Goal: Task Accomplishment & Management: Manage account settings

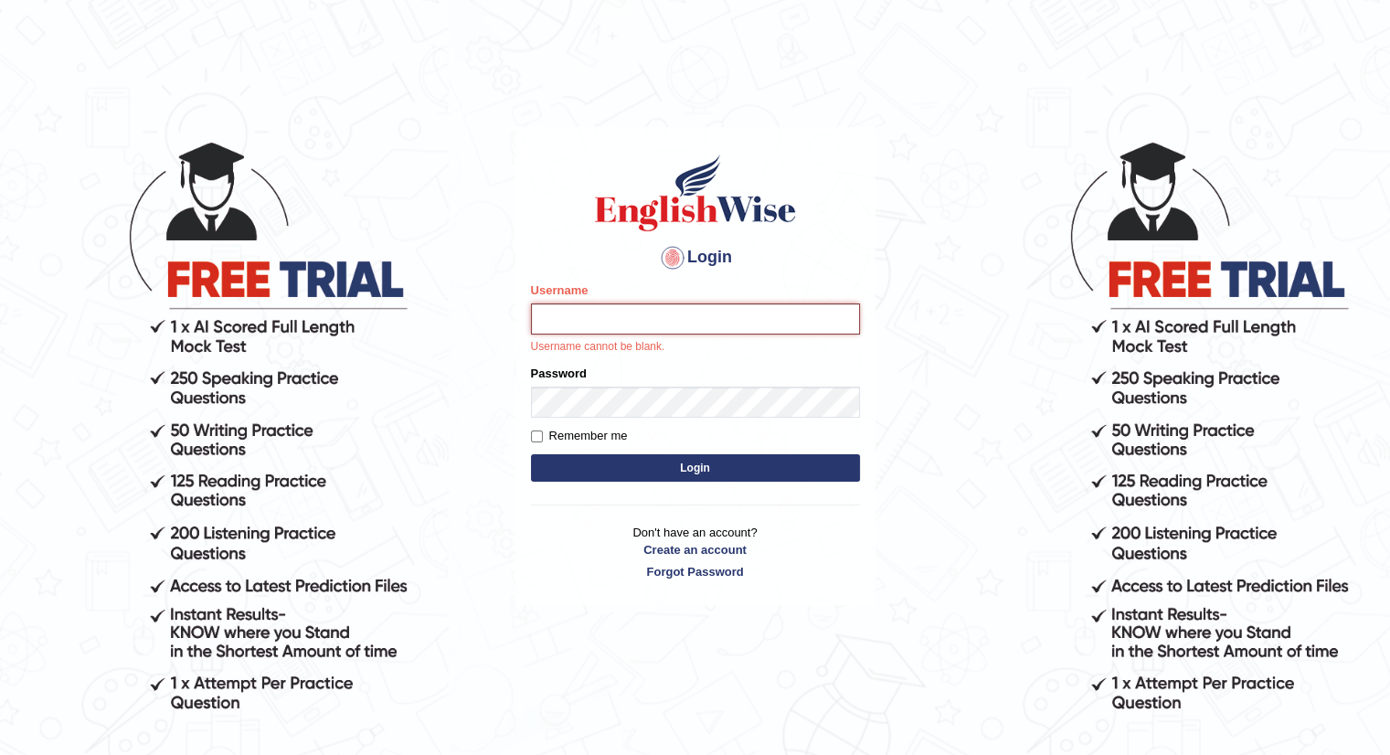
type input "[PERSON_NAME]"
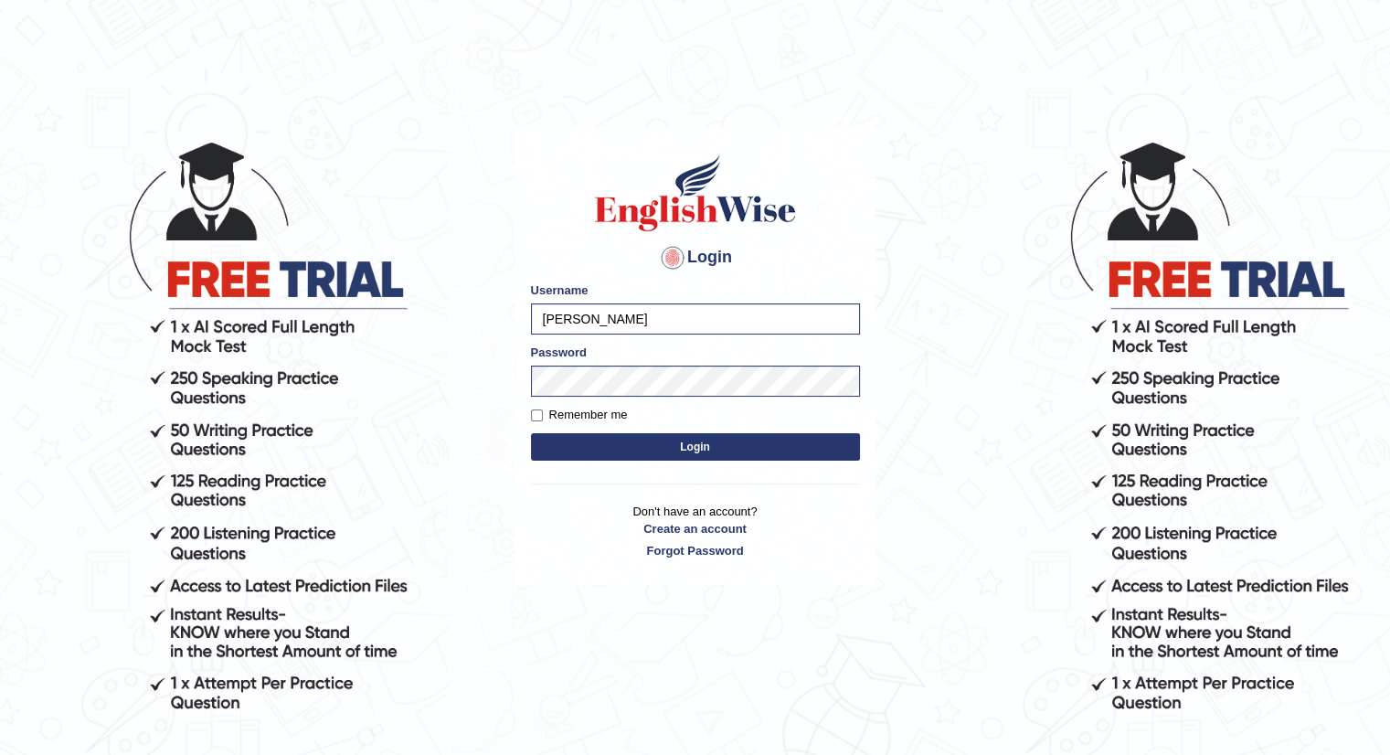
click at [649, 447] on button "Login" at bounding box center [695, 446] width 329 height 27
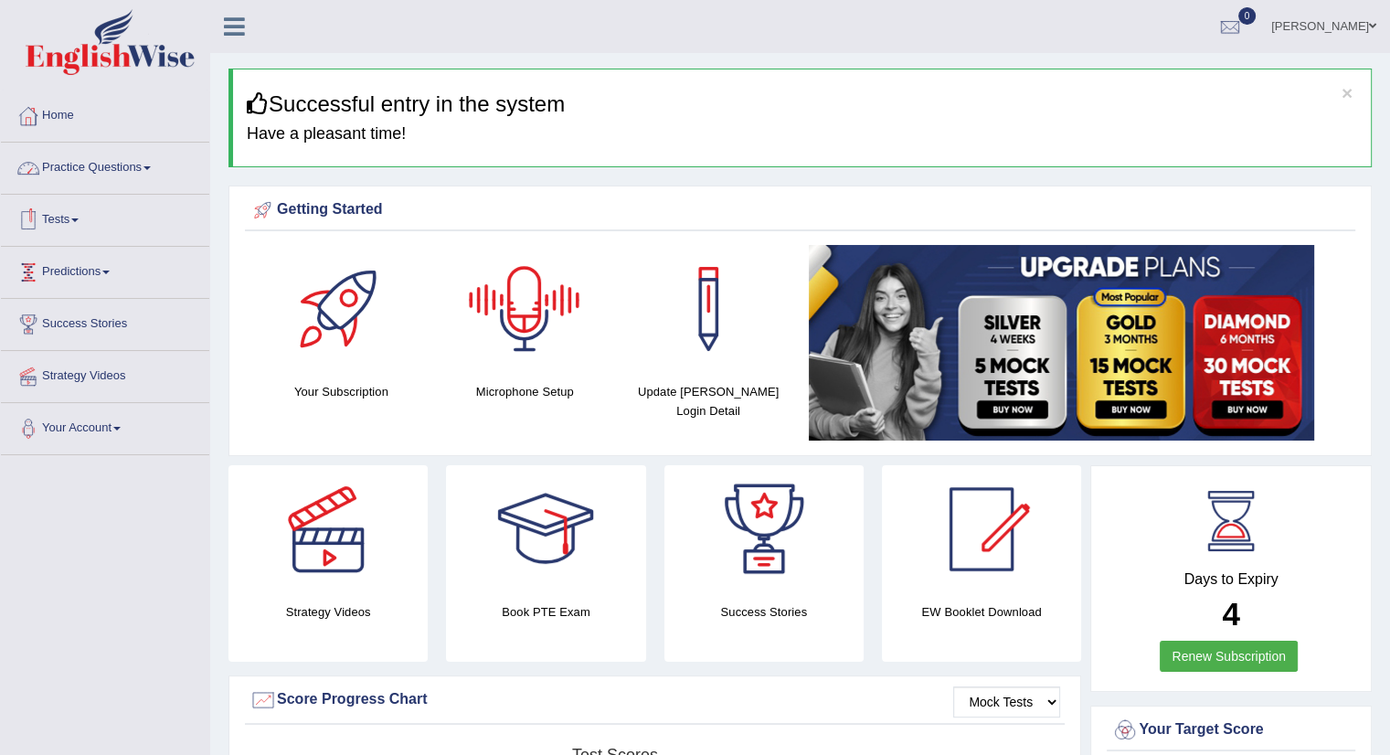
click at [137, 168] on link "Practice Questions" at bounding box center [105, 166] width 208 height 46
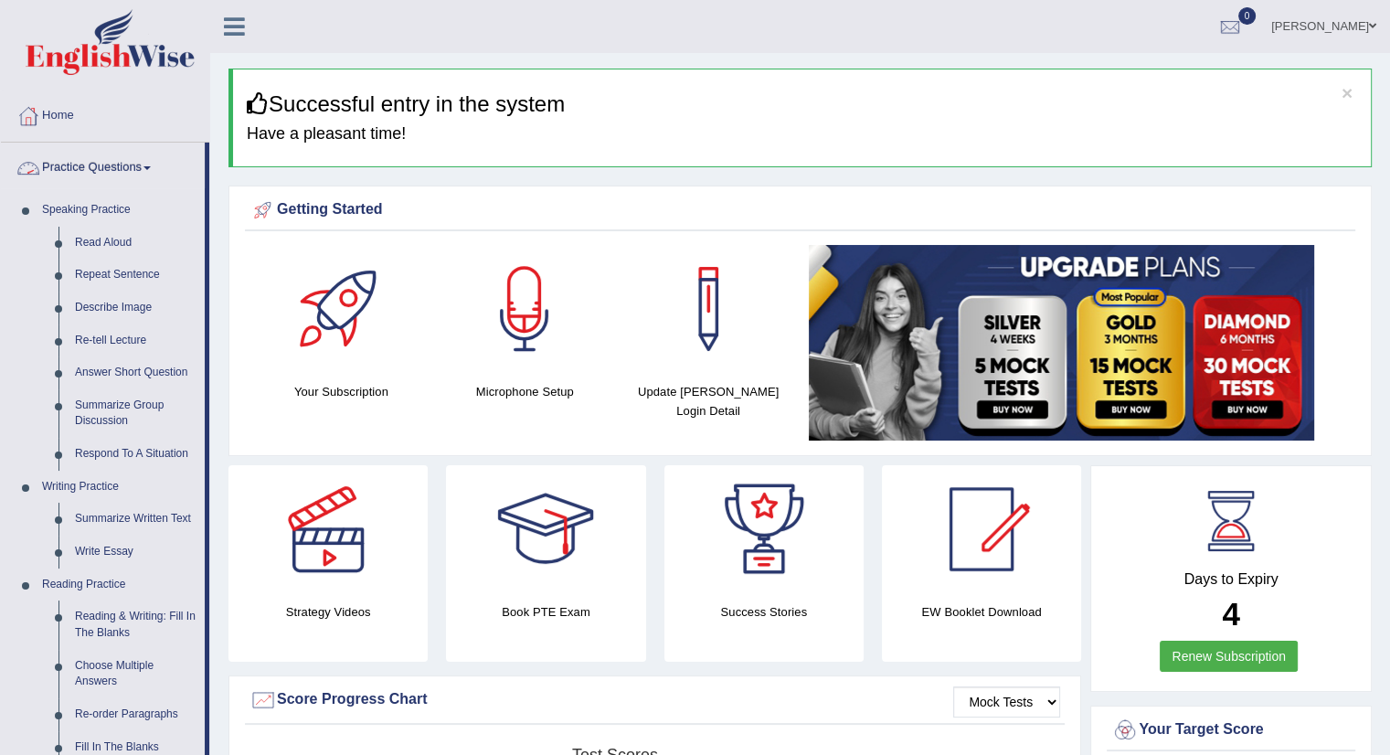
click at [149, 172] on link "Practice Questions" at bounding box center [103, 166] width 204 height 46
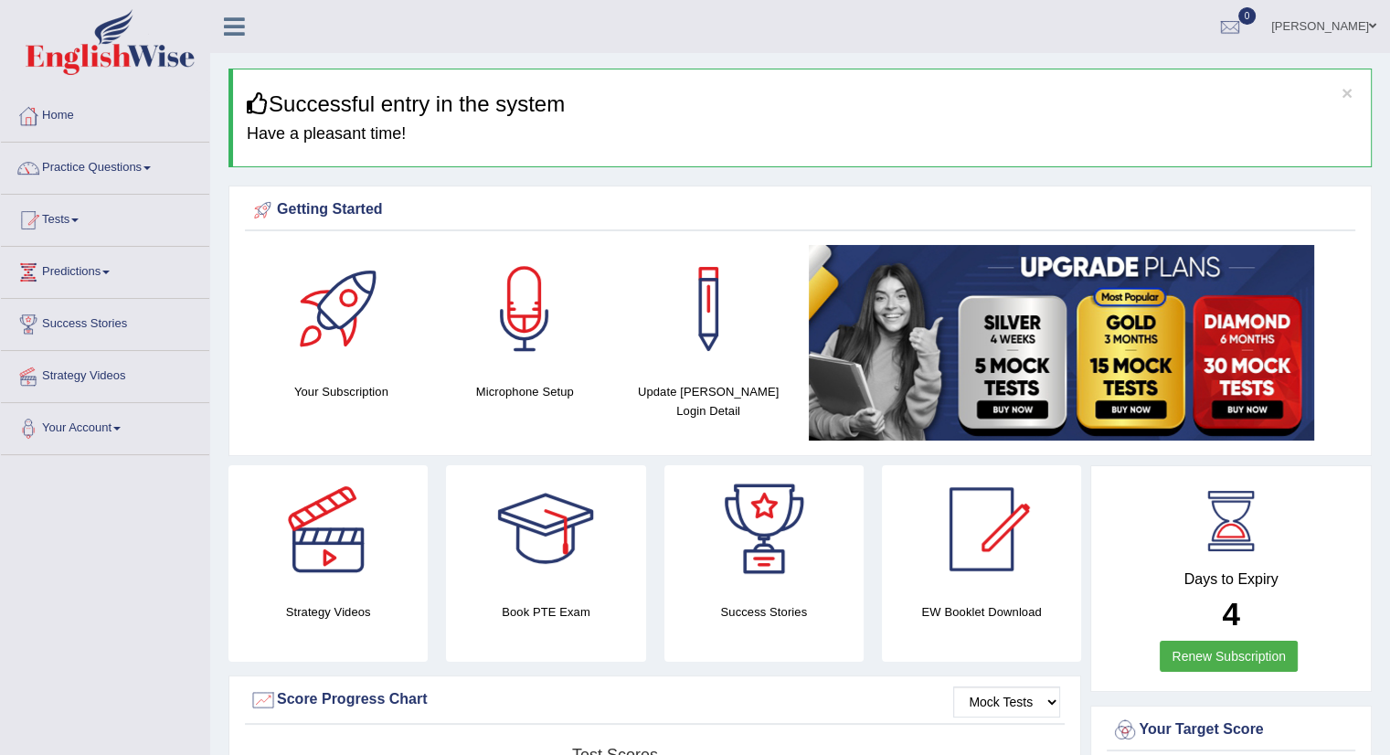
click at [80, 225] on link "Tests" at bounding box center [105, 218] width 208 height 46
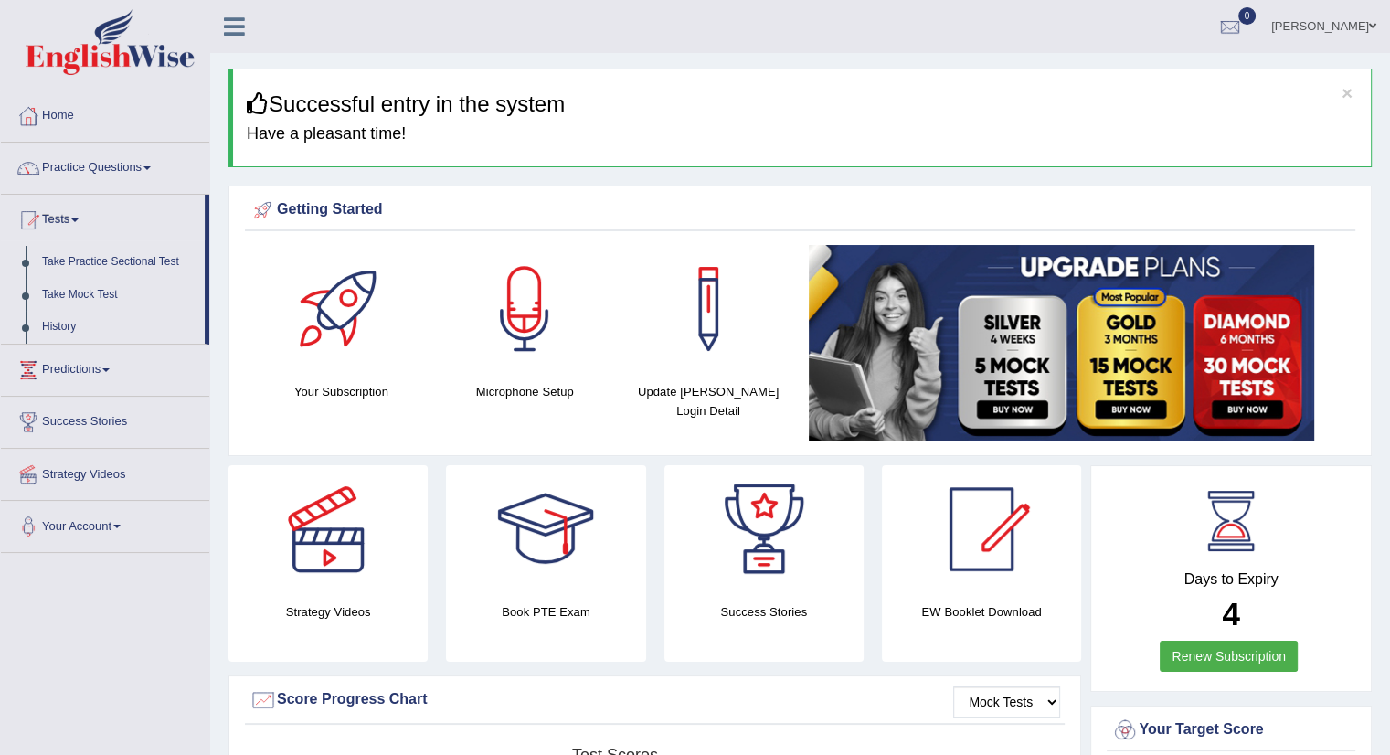
click at [1331, 36] on link "[PERSON_NAME]" at bounding box center [1323, 24] width 132 height 48
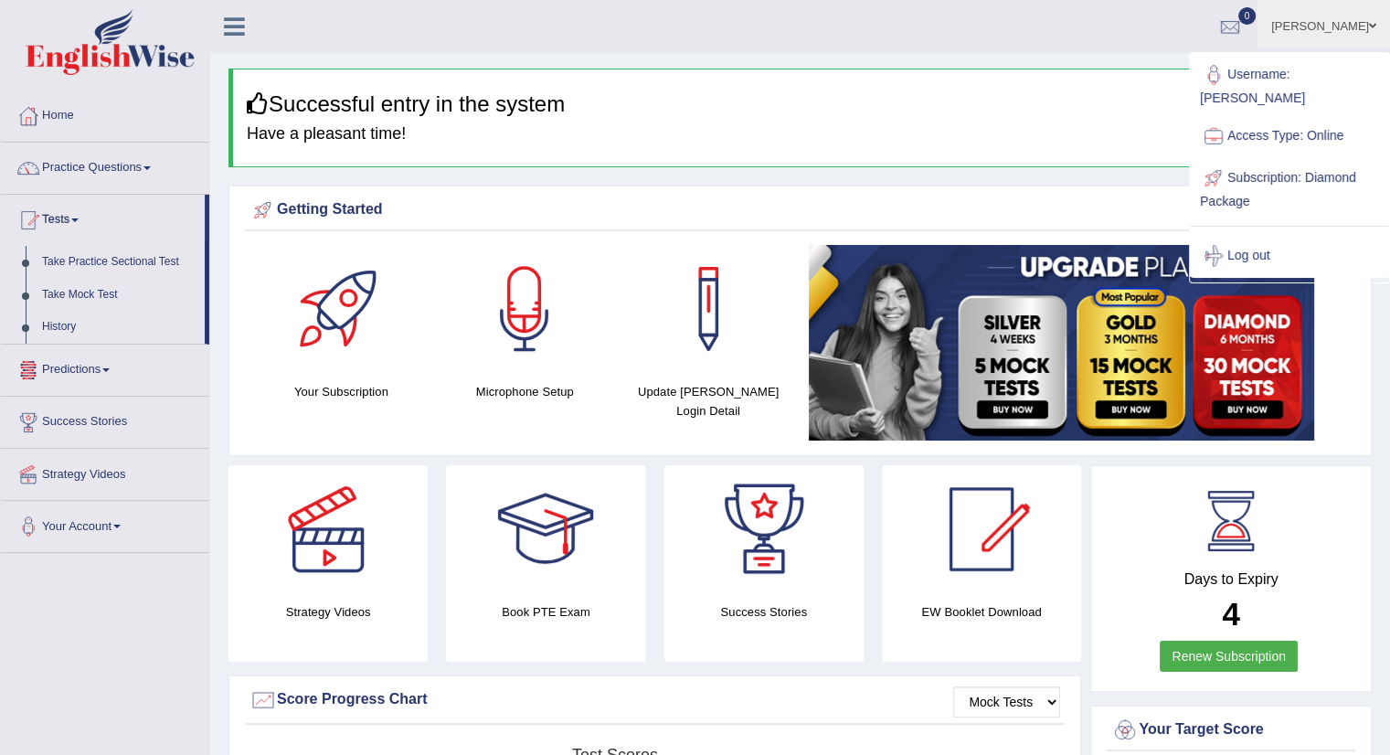
click at [96, 352] on link "Predictions" at bounding box center [105, 367] width 208 height 46
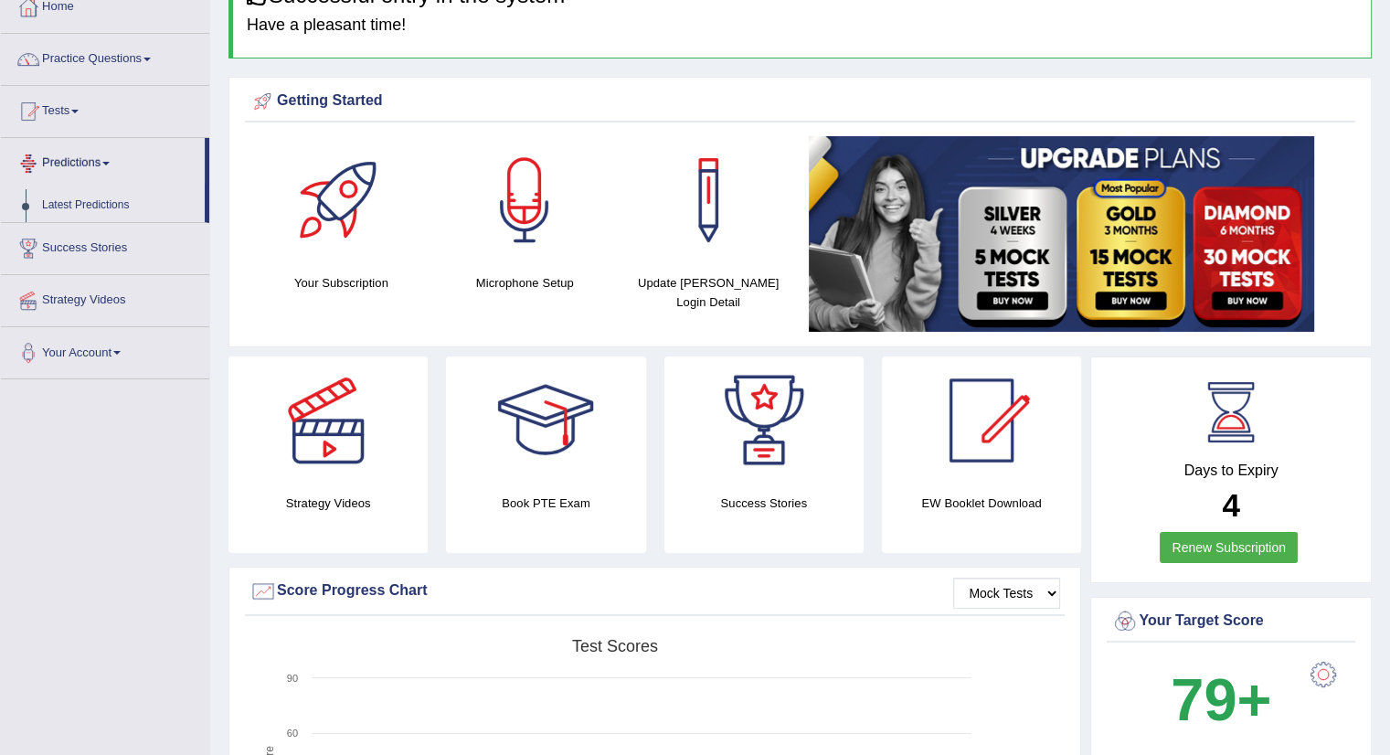
scroll to position [115, 0]
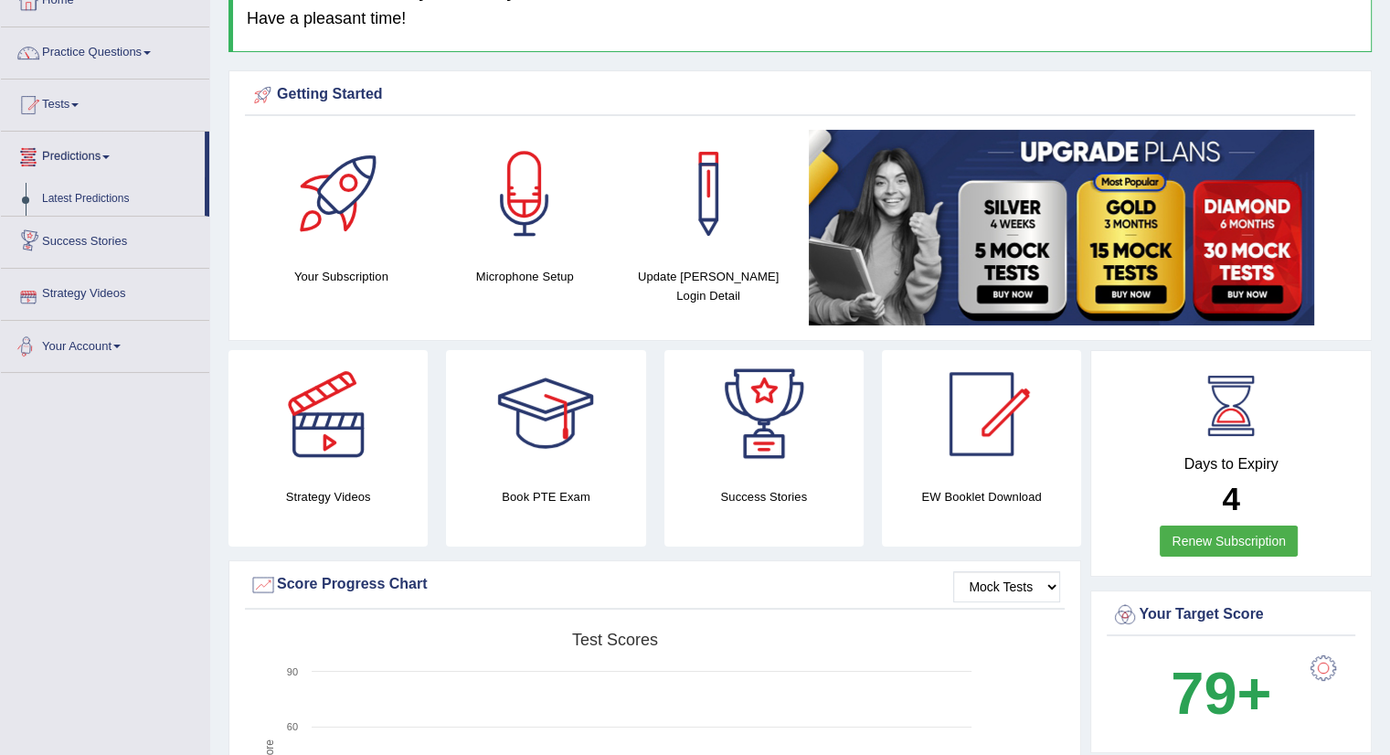
click at [102, 356] on link "Your Account" at bounding box center [105, 344] width 208 height 46
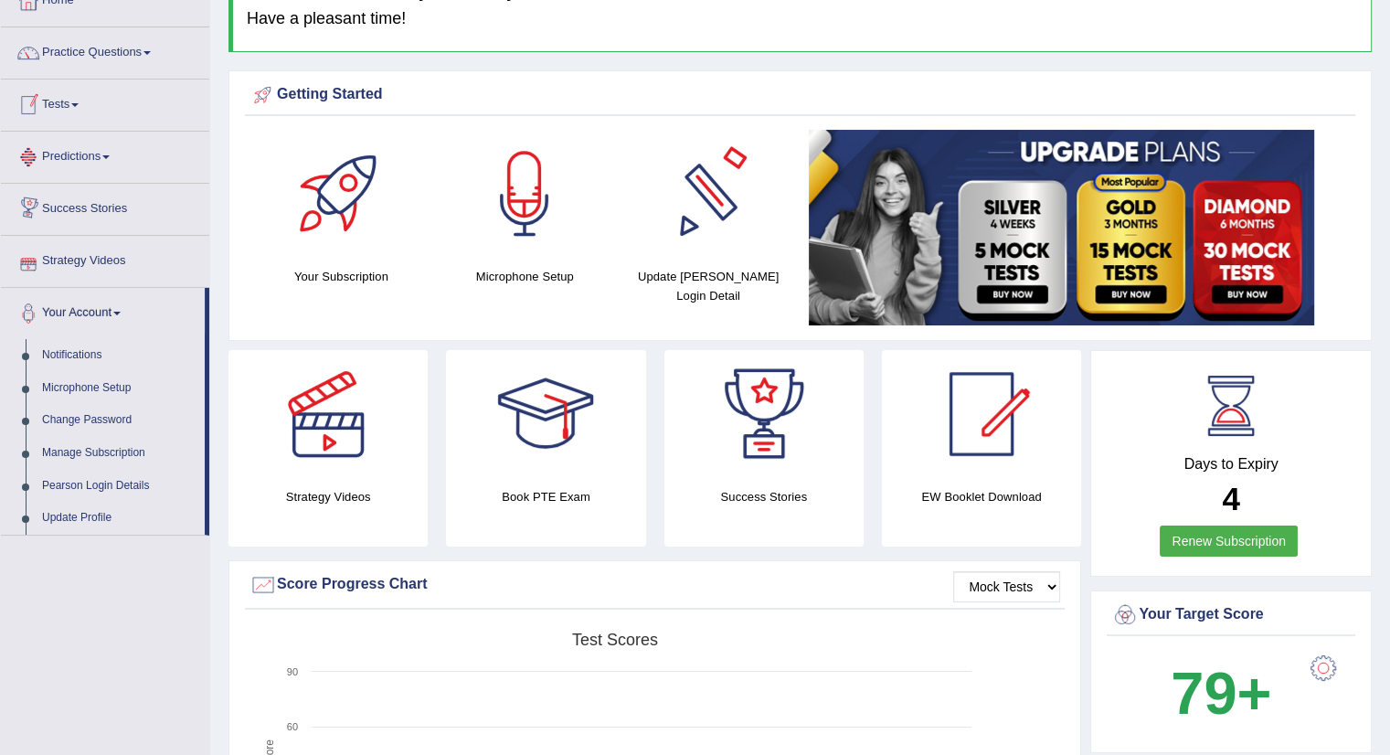
scroll to position [0, 0]
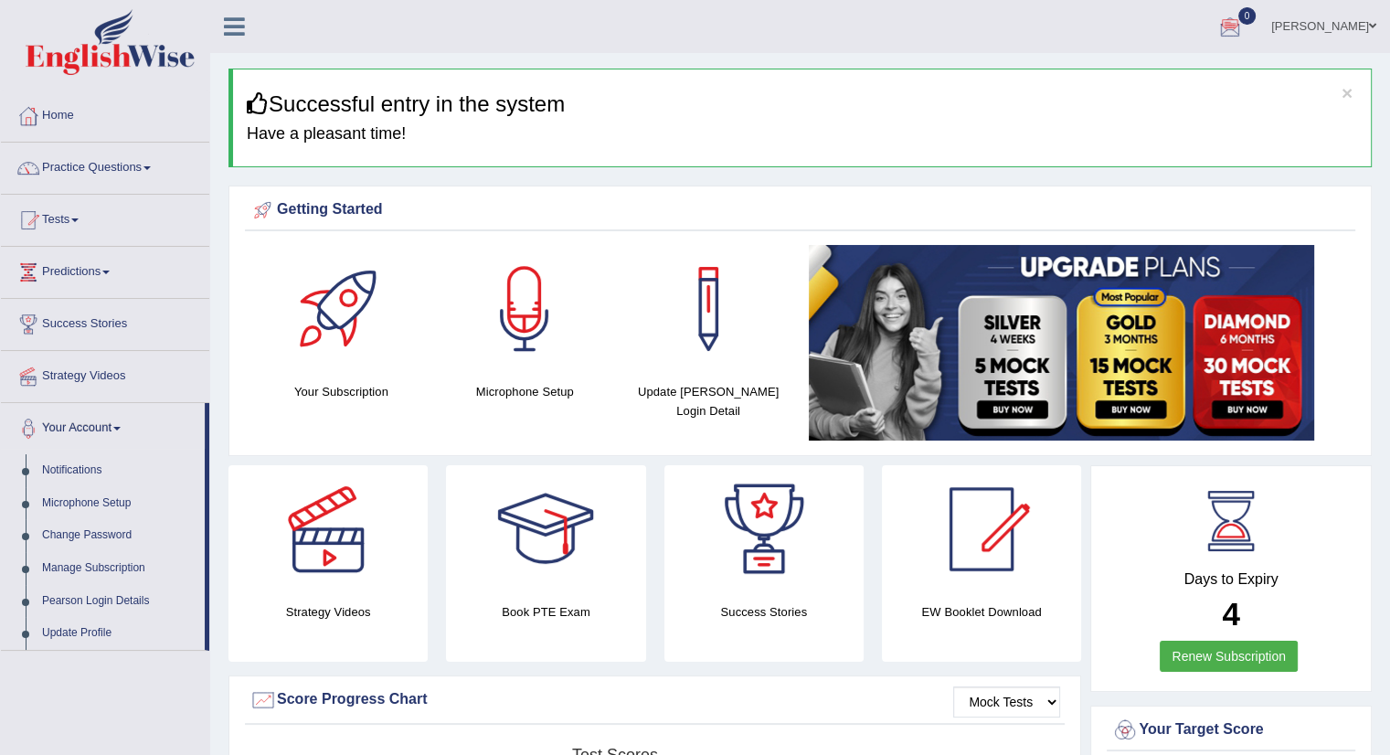
click at [1366, 30] on link "[PERSON_NAME]" at bounding box center [1323, 24] width 132 height 48
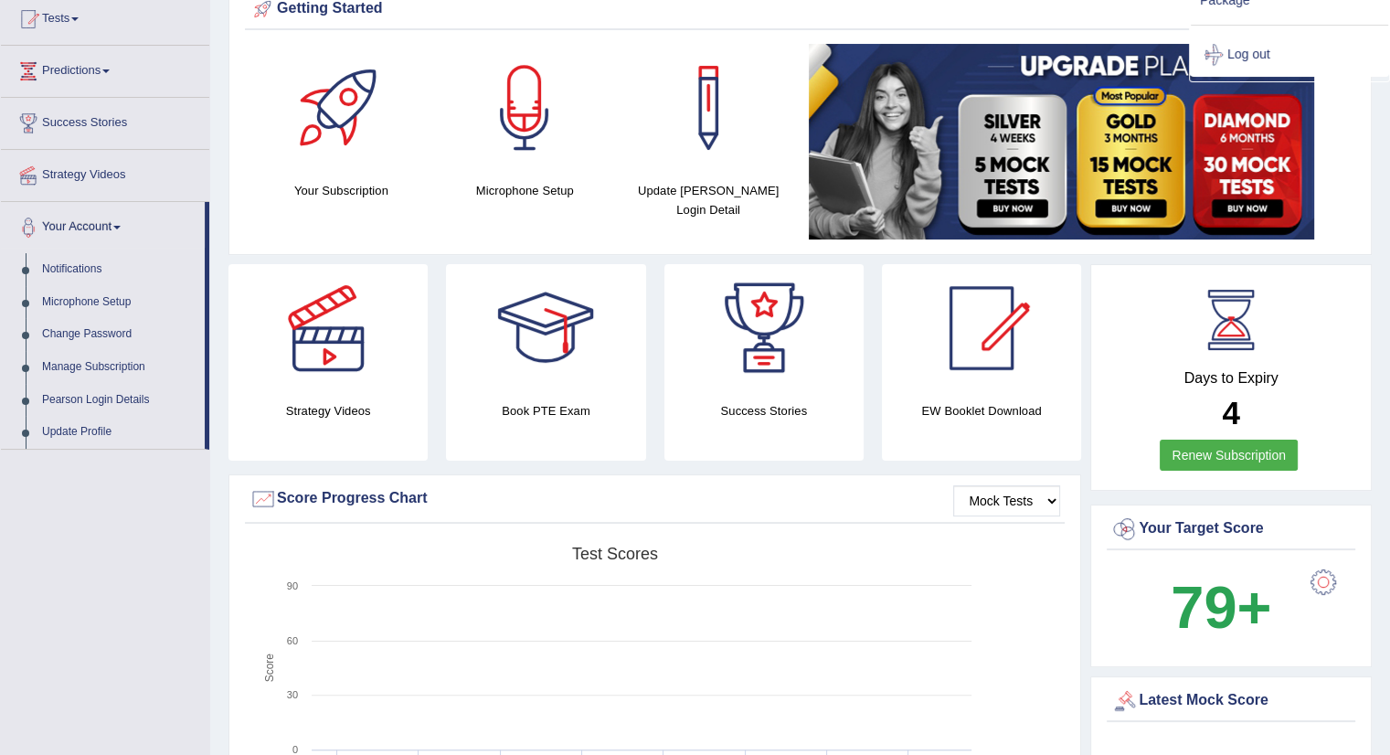
scroll to position [203, 0]
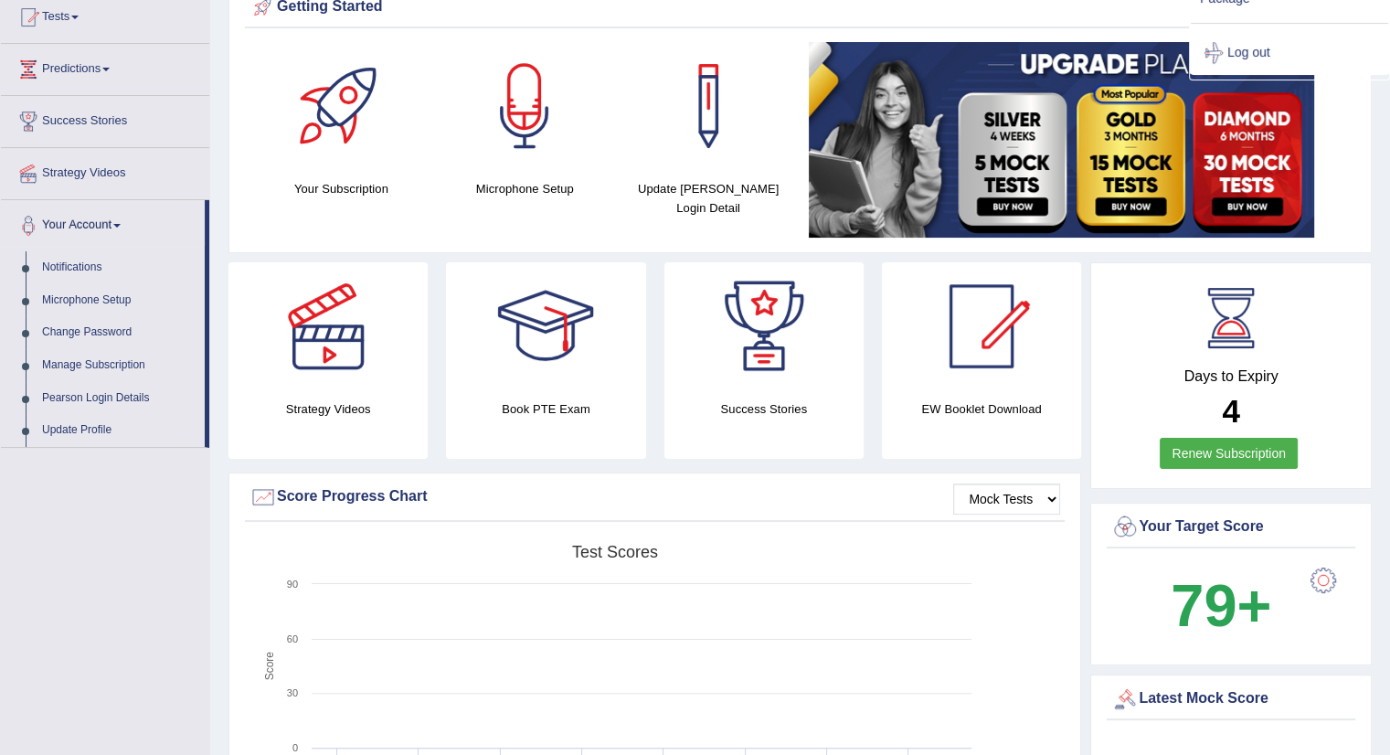
click at [1237, 419] on b "4" at bounding box center [1230, 411] width 17 height 36
click at [1235, 457] on link "Renew Subscription" at bounding box center [1229, 453] width 138 height 31
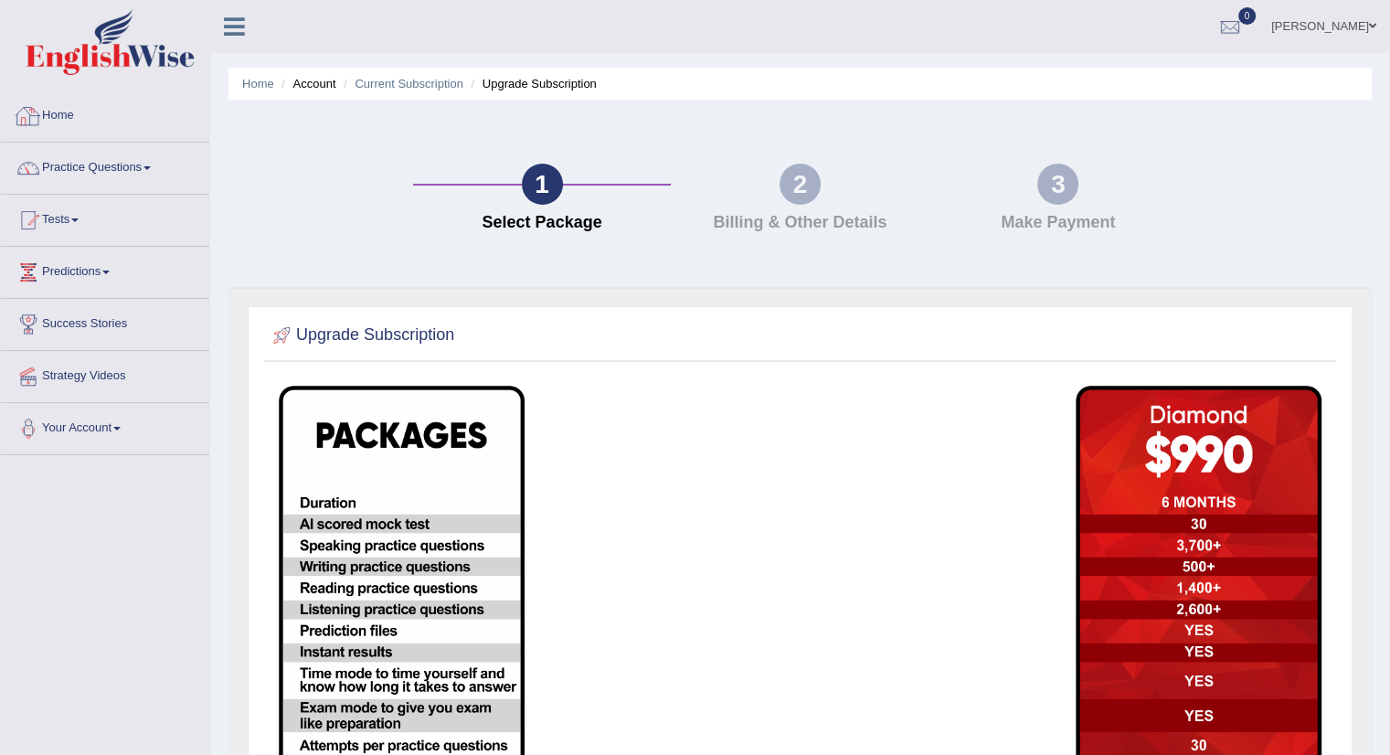
click at [48, 122] on link "Home" at bounding box center [105, 113] width 208 height 46
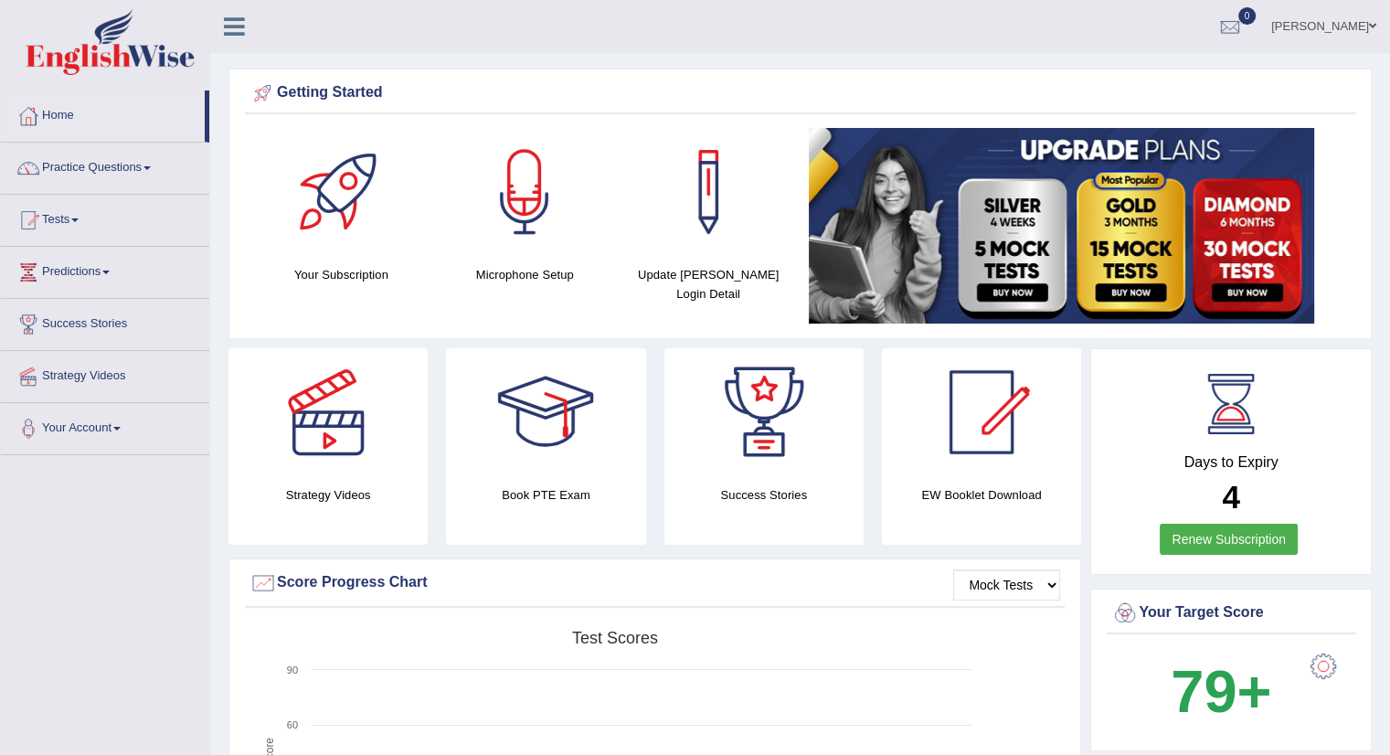
click at [1338, 18] on link "shambhav paudel" at bounding box center [1323, 24] width 132 height 48
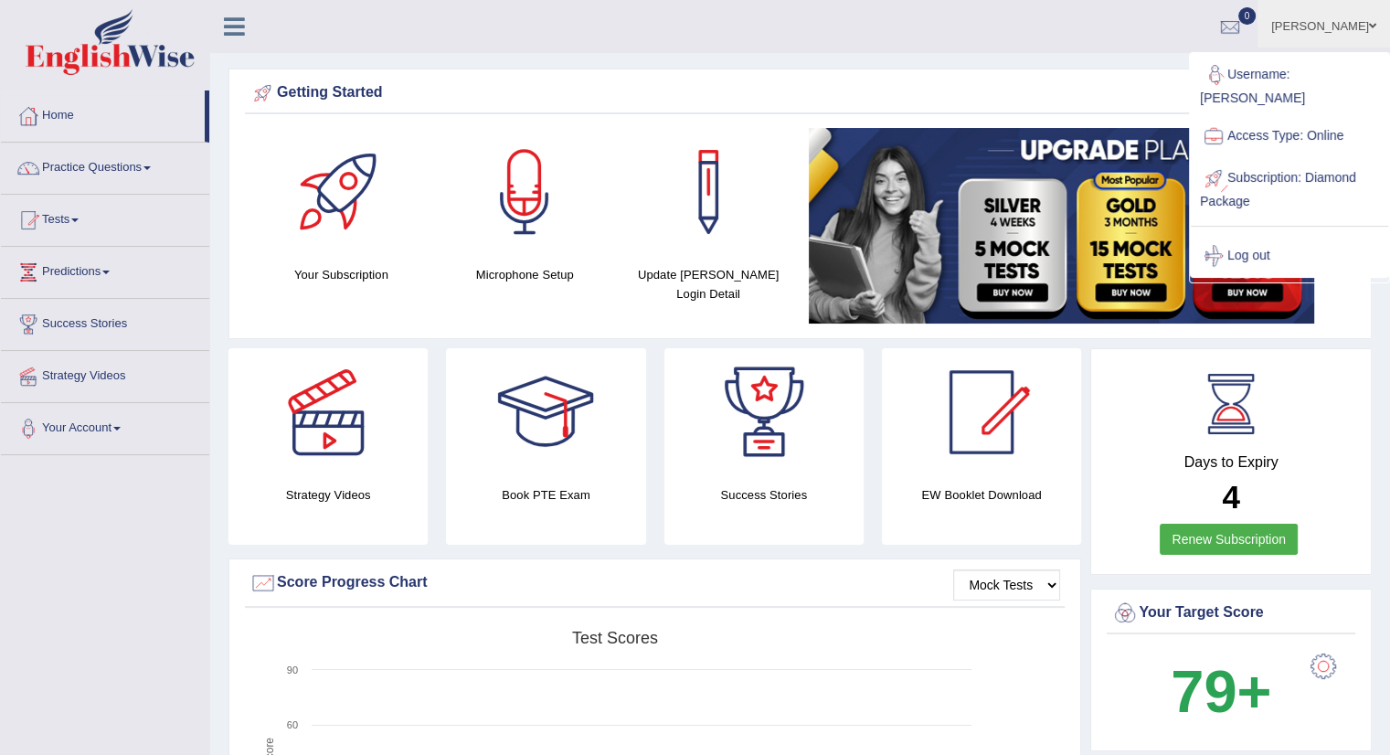
click at [1279, 157] on link "Subscription: Diamond Package" at bounding box center [1289, 187] width 197 height 61
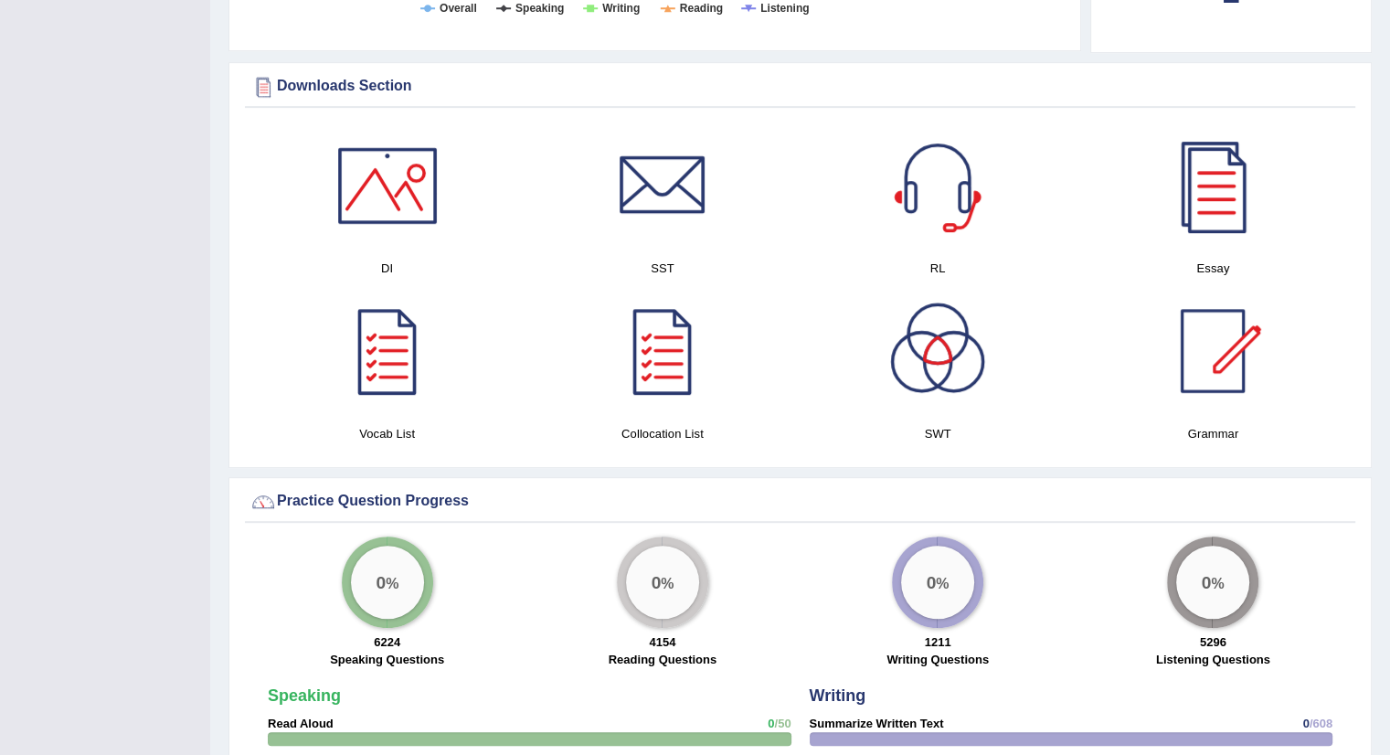
scroll to position [870, 0]
